Goal: Information Seeking & Learning: Learn about a topic

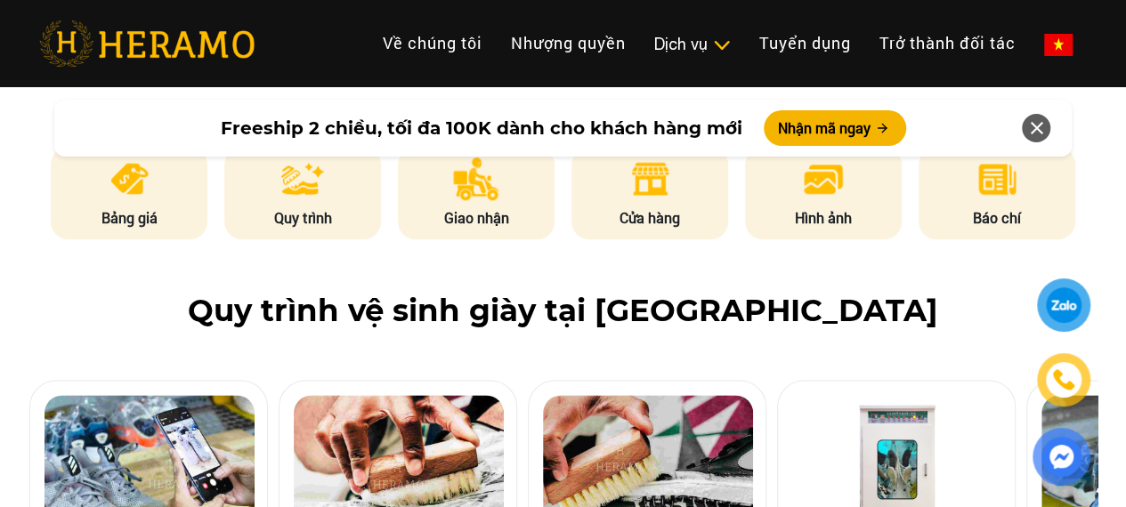
scroll to position [900, 0]
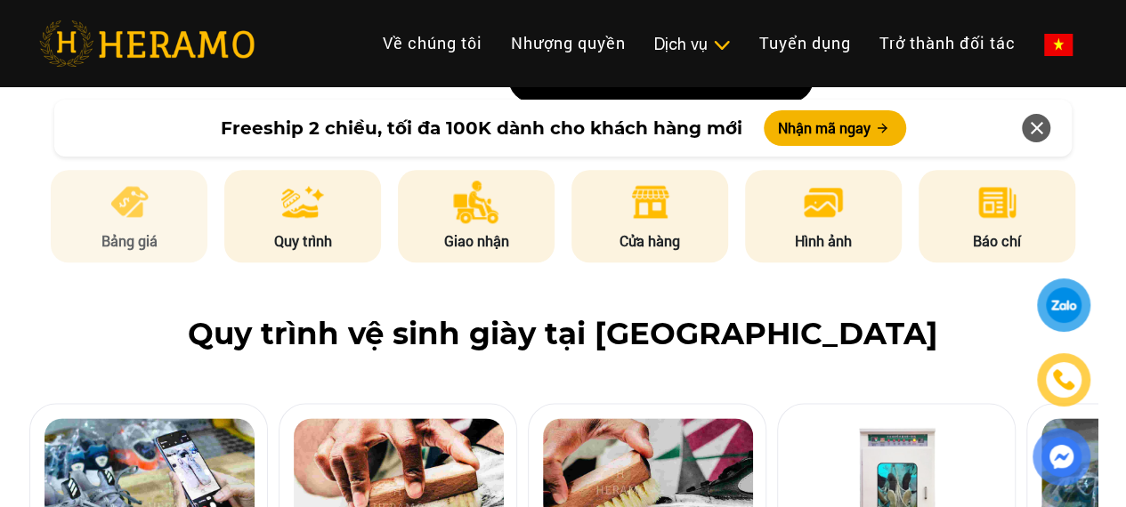
click at [144, 207] on img at bounding box center [130, 202] width 44 height 43
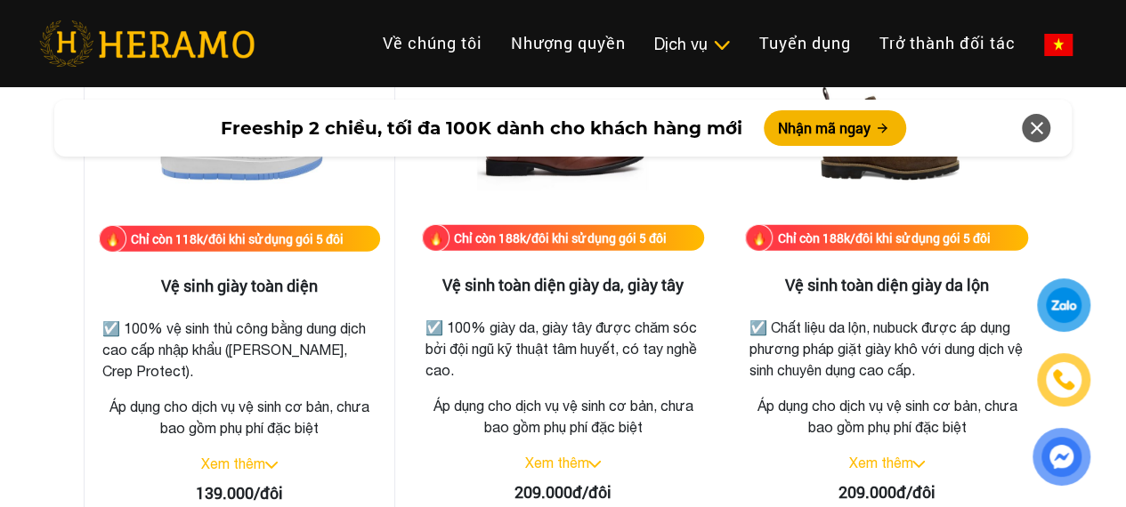
scroll to position [2553, 0]
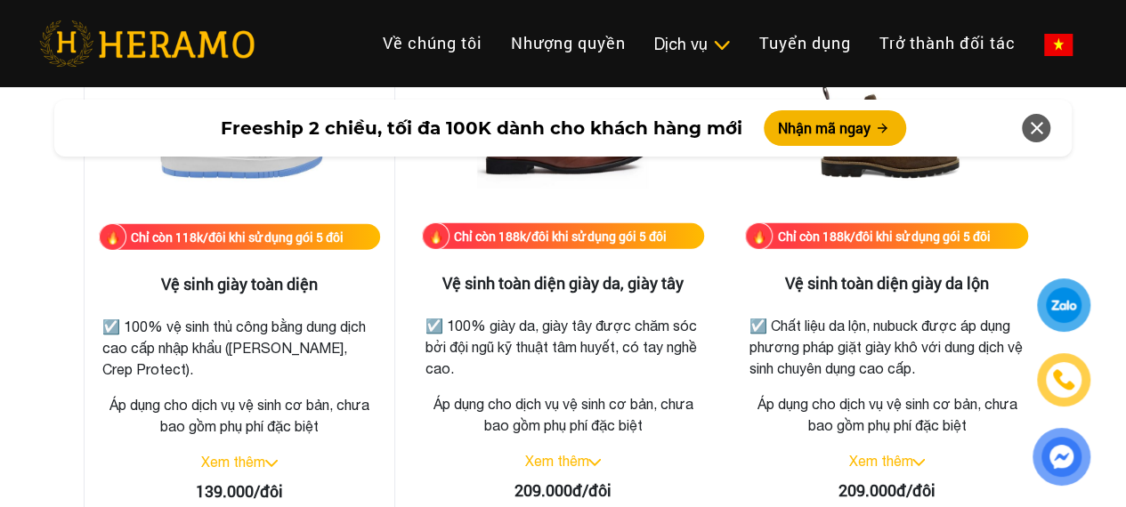
click at [268, 457] on div "Xem thêm" at bounding box center [239, 461] width 281 height 21
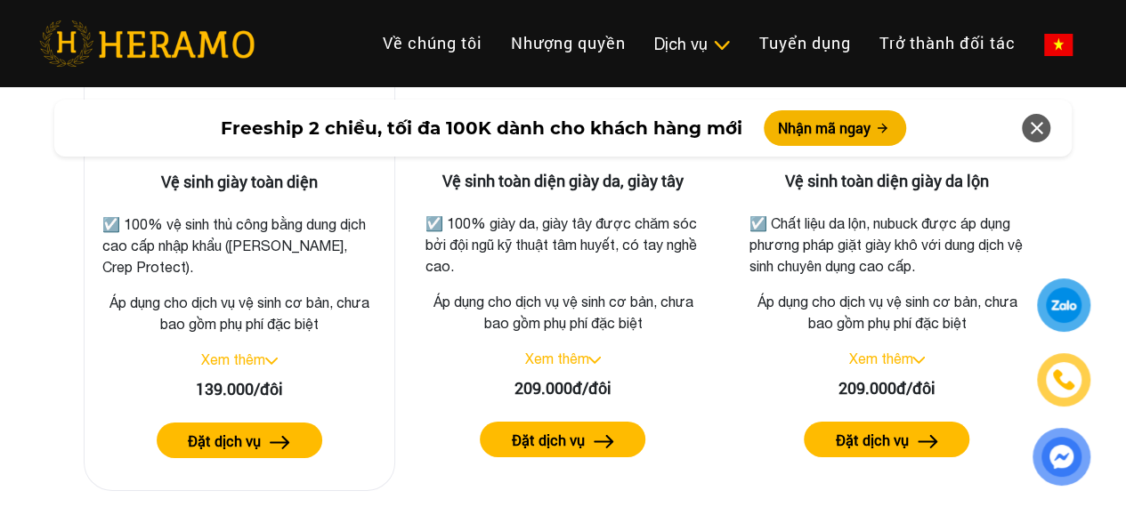
scroll to position [2656, 0]
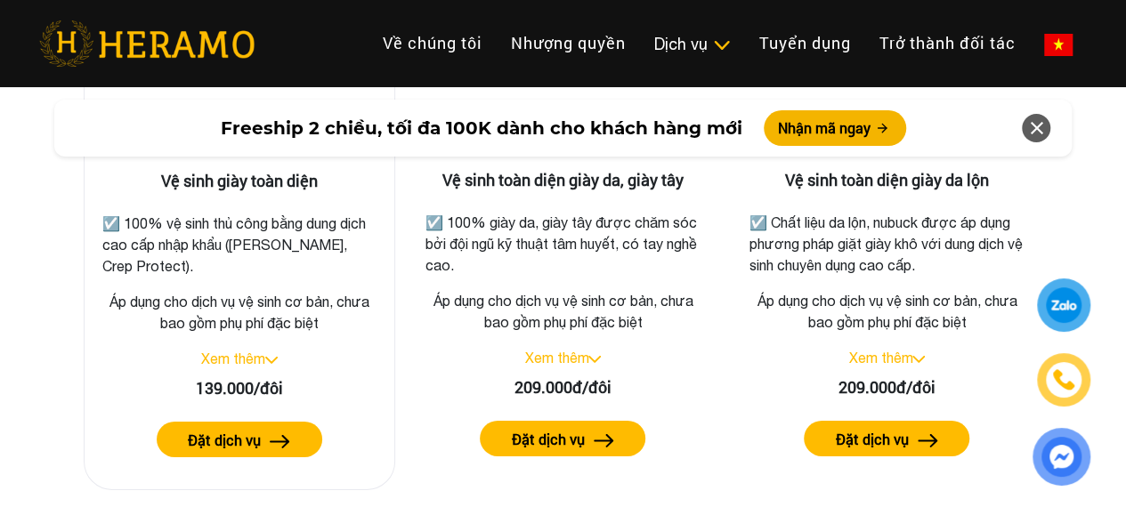
click at [231, 359] on link "Xem thêm" at bounding box center [233, 359] width 64 height 16
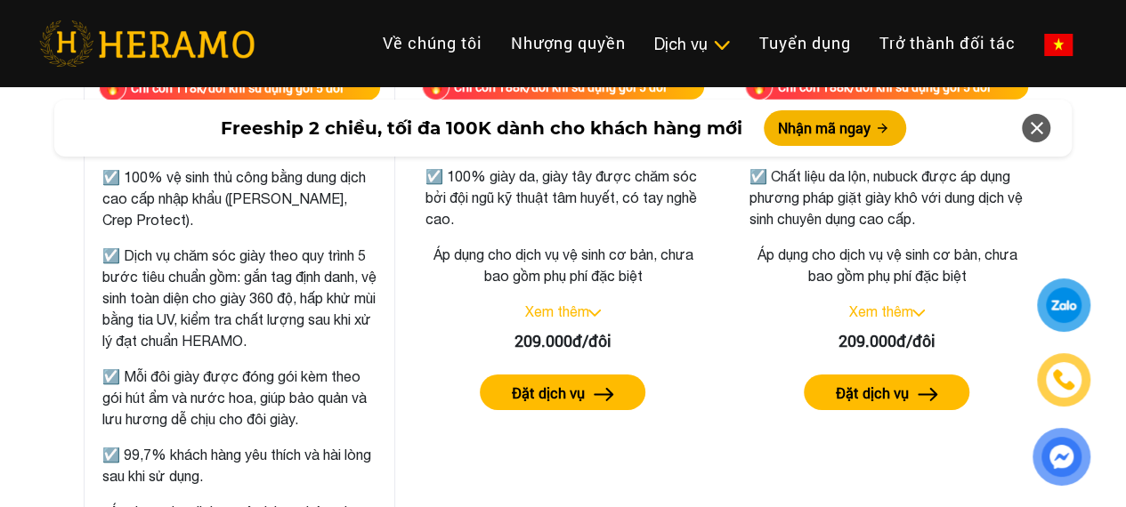
scroll to position [2715, 0]
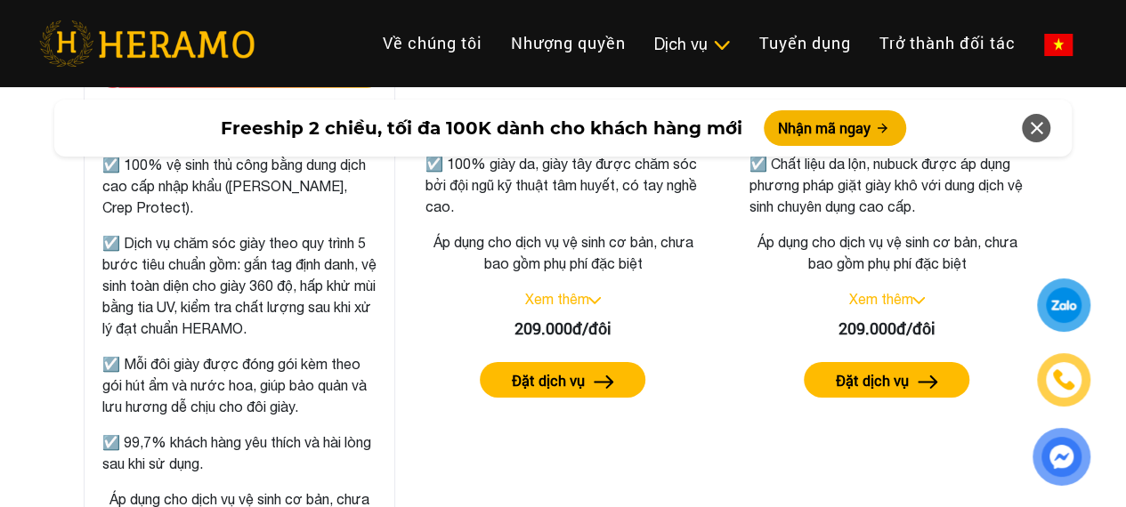
drag, startPoint x: 263, startPoint y: 286, endPoint x: 215, endPoint y: 307, distance: 52.6
click at [263, 287] on p "☑️ Dịch vụ chăm sóc giày theo quy trình 5 bước tiêu chuẩn gồm: gắn tag định dan…" at bounding box center [239, 285] width 274 height 107
drag, startPoint x: 239, startPoint y: 303, endPoint x: 327, endPoint y: 335, distance: 94.0
click at [327, 335] on p "☑️ Dịch vụ chăm sóc giày theo quy trình 5 bước tiêu chuẩn gồm: gắn tag định dan…" at bounding box center [239, 285] width 274 height 107
drag, startPoint x: 196, startPoint y: 388, endPoint x: 278, endPoint y: 401, distance: 82.9
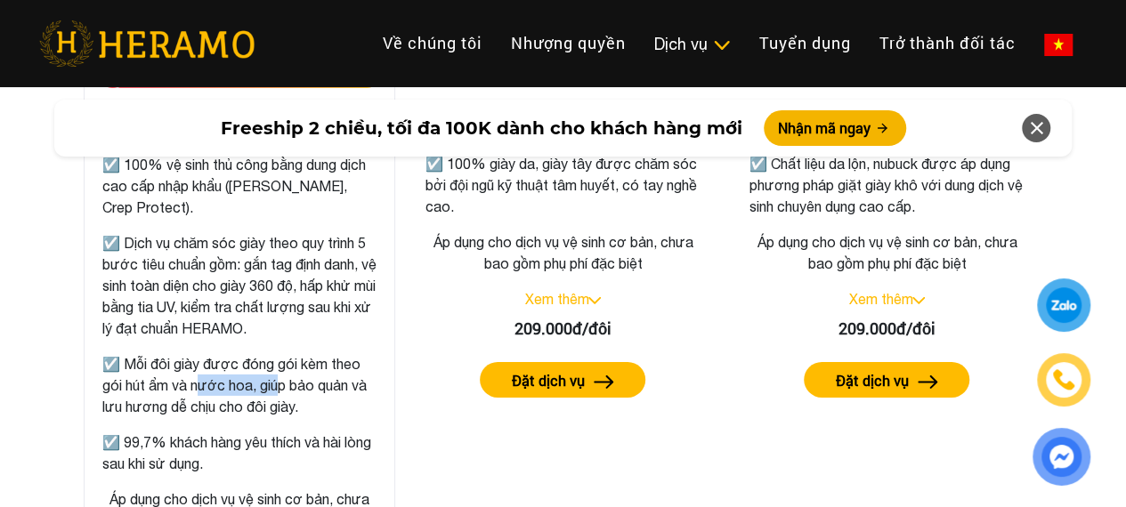
click at [277, 392] on p "☑️ Mỗi đôi giày được đóng gói kèm theo gói hút ẩm và nước hoa, giúp bảo quản và…" at bounding box center [239, 385] width 274 height 64
drag, startPoint x: 226, startPoint y: 410, endPoint x: 299, endPoint y: 408, distance: 73.0
click at [299, 408] on p "☑️ Mỗi đôi giày được đóng gói kèm theo gói hút ẩm và nước hoa, giúp bảo quản và…" at bounding box center [239, 385] width 274 height 64
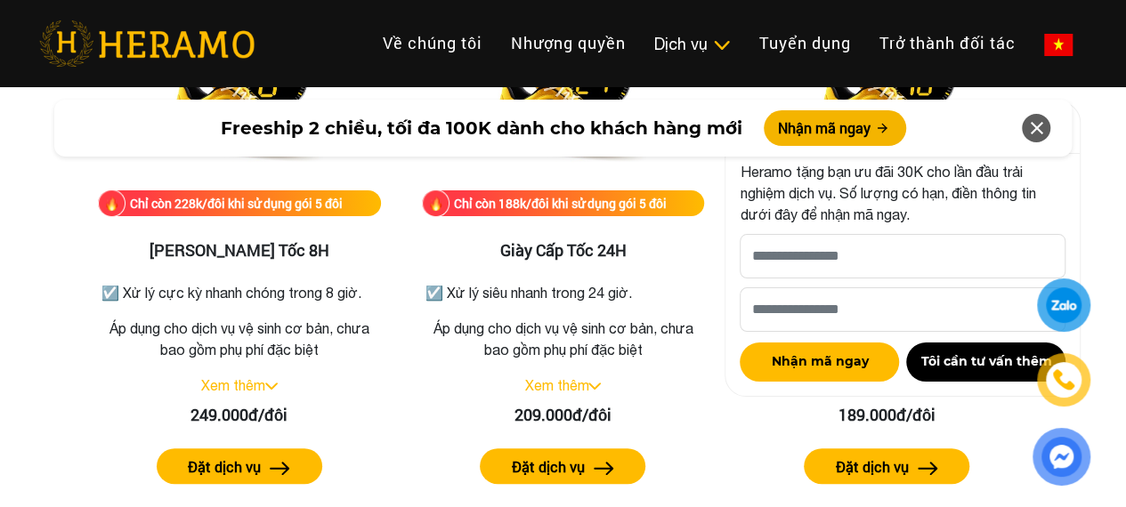
scroll to position [3455, 0]
